Goal: Find specific page/section: Find specific page/section

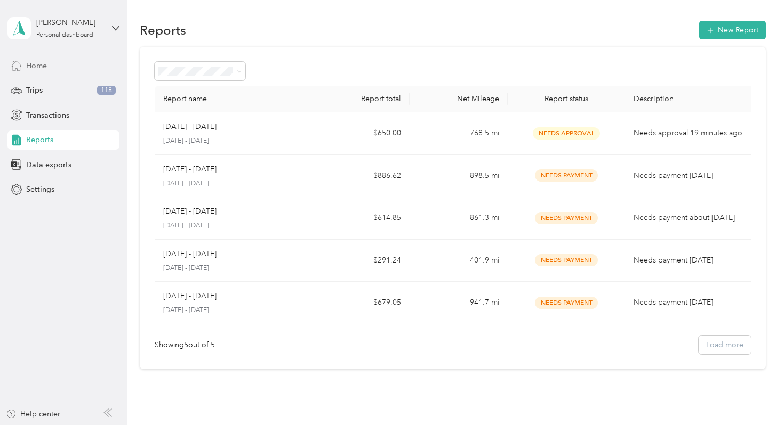
click at [50, 74] on div "Home" at bounding box center [63, 65] width 112 height 19
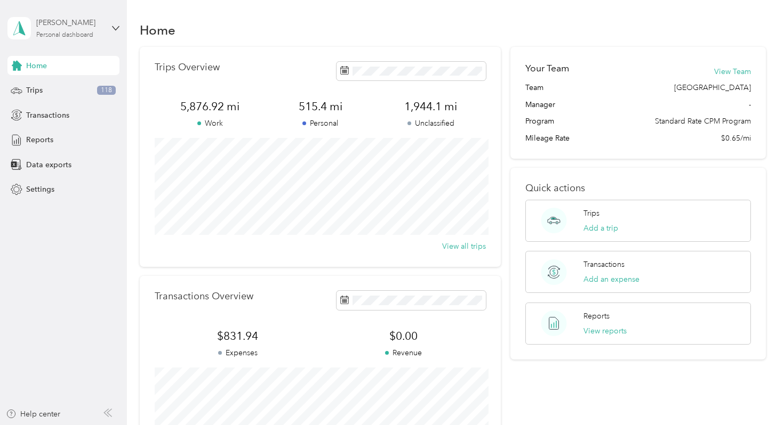
click at [75, 18] on div "[PERSON_NAME]" at bounding box center [69, 22] width 67 height 11
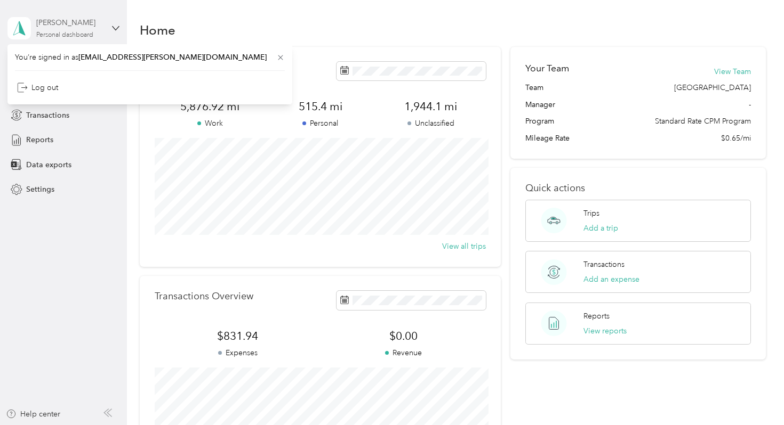
click at [75, 18] on div "[PERSON_NAME]" at bounding box center [69, 22] width 67 height 11
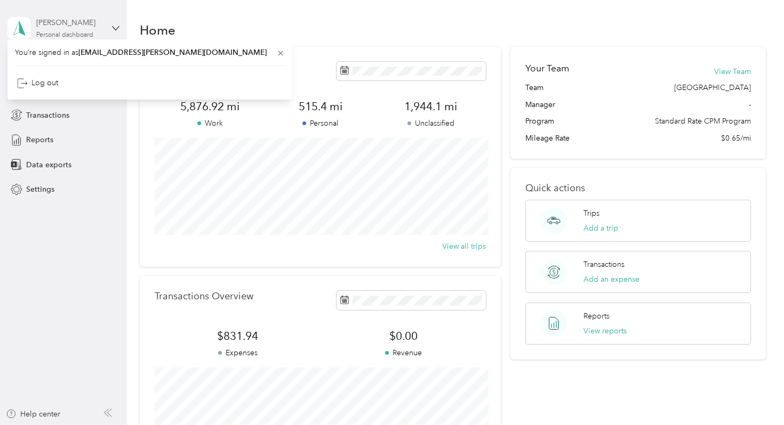
click at [75, 18] on div "[PERSON_NAME]" at bounding box center [69, 22] width 67 height 11
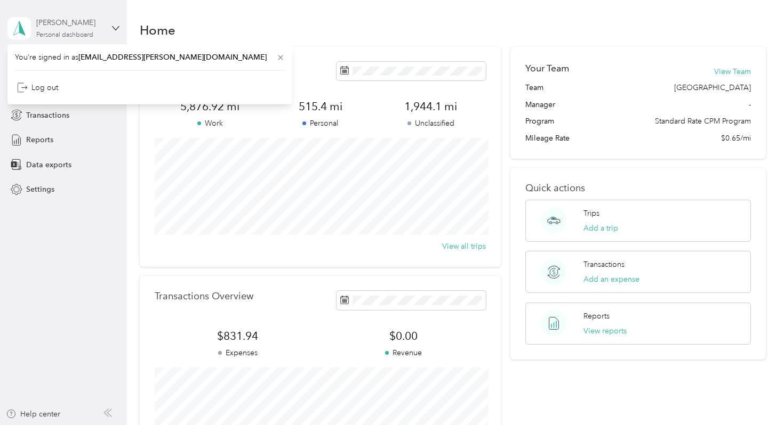
click at [75, 18] on div "[PERSON_NAME]" at bounding box center [69, 22] width 67 height 11
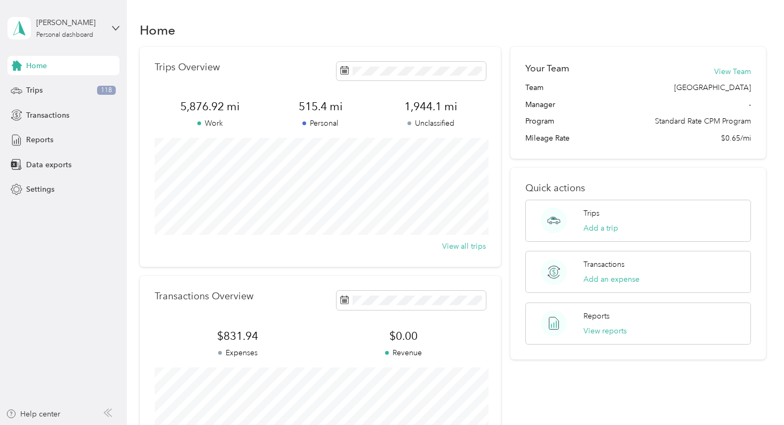
scroll to position [159, 0]
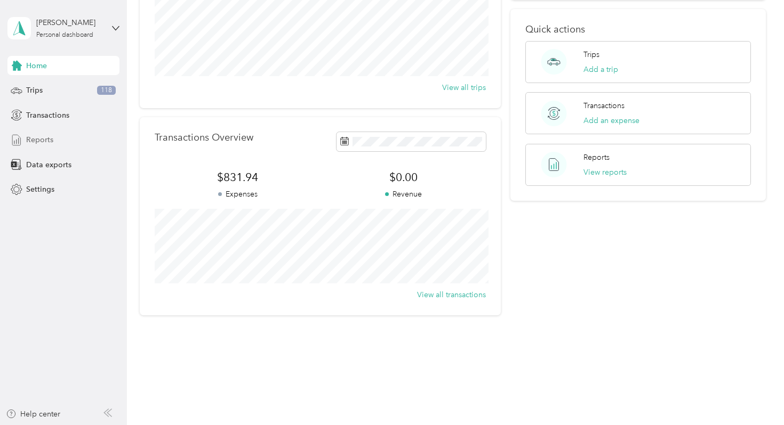
click at [57, 139] on div "Reports" at bounding box center [63, 140] width 112 height 19
